Goal: Transaction & Acquisition: Book appointment/travel/reservation

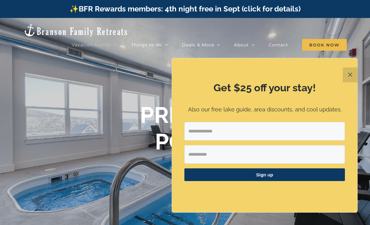
click at [346, 78] on button "✕" at bounding box center [350, 75] width 15 height 15
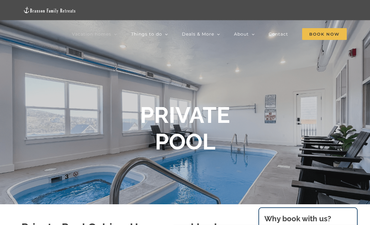
scroll to position [39, 0]
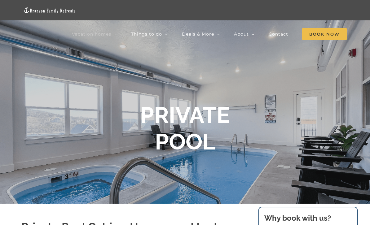
click at [238, 126] on div "PRIVATE POOL" at bounding box center [185, 129] width 248 height 54
click at [260, 123] on div "PRIVATE POOL" at bounding box center [185, 129] width 248 height 54
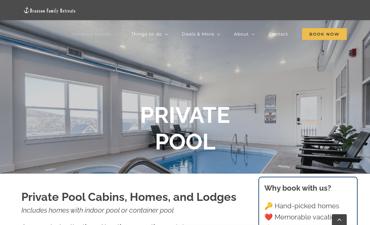
scroll to position [0, 0]
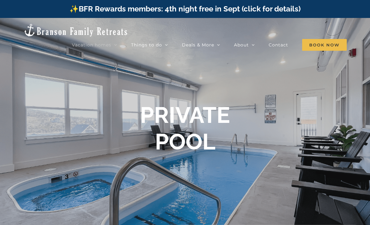
click at [113, 105] on link "See all homes" at bounding box center [111, 110] width 78 height 11
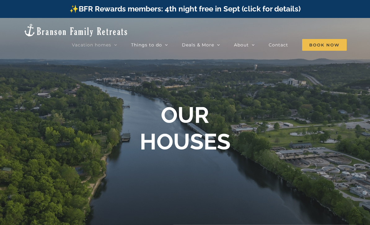
click at [336, 75] on div at bounding box center [185, 130] width 370 height 225
click at [184, 158] on span "🤿 Private Pool" at bounding box center [170, 160] width 29 height 5
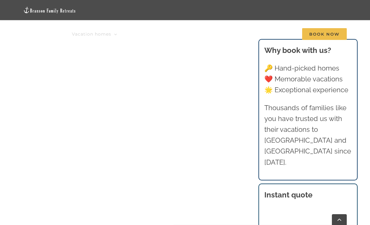
scroll to position [334, 0]
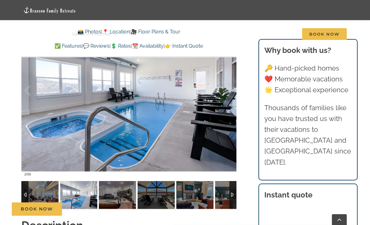
scroll to position [479, 0]
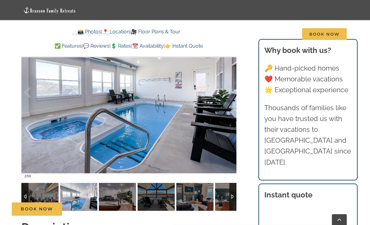
click at [158, 48] on link "📆 Availability" at bounding box center [148, 46] width 32 height 6
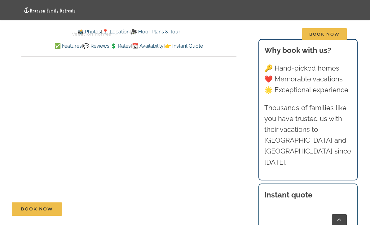
scroll to position [3222, 0]
click at [122, 32] on li "Vacation homes 2 to 3 Bedrooms Mini Camp | 2 Bedrooms Mini Pearl | 2 Bedrooms M…" at bounding box center [101, 34] width 59 height 20
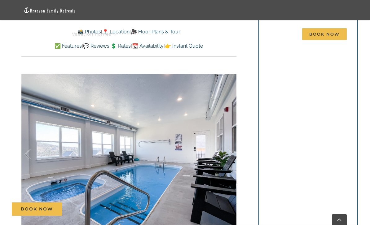
scroll to position [417, 0]
